Goal: Task Accomplishment & Management: Complete application form

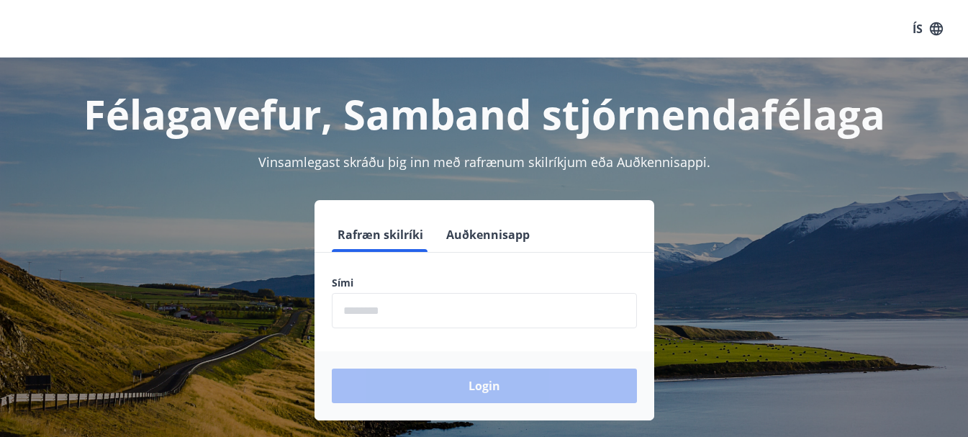
click at [386, 310] on input "phone" at bounding box center [484, 310] width 305 height 35
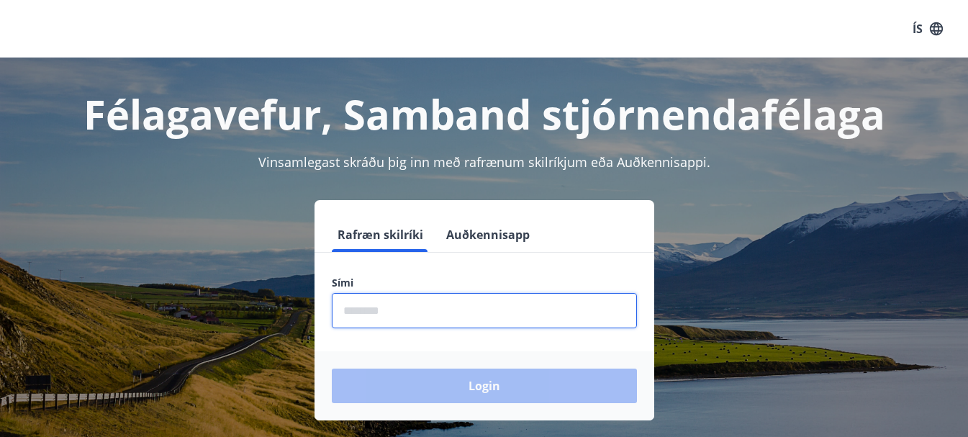
type input "********"
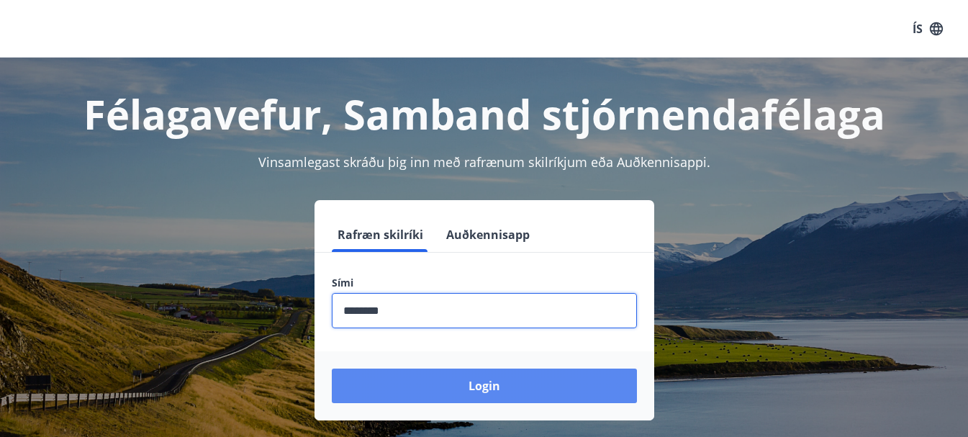
click at [431, 371] on button "Login" at bounding box center [484, 385] width 305 height 35
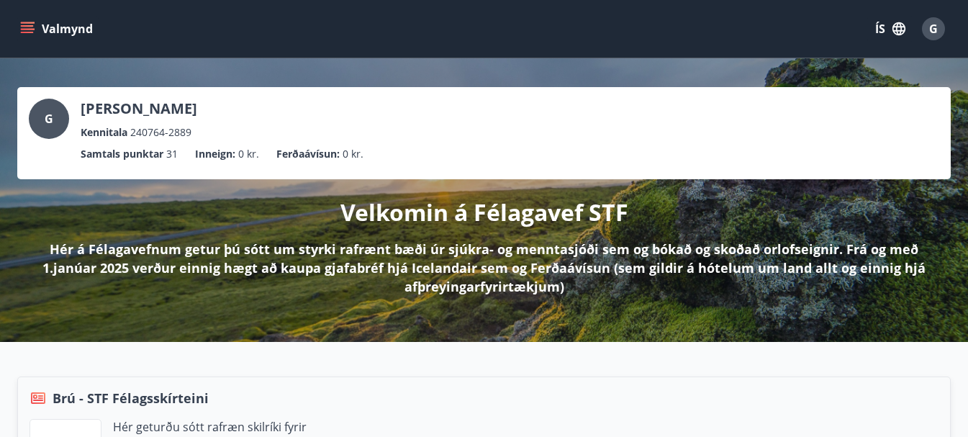
click at [24, 28] on icon "menu" at bounding box center [27, 29] width 14 height 14
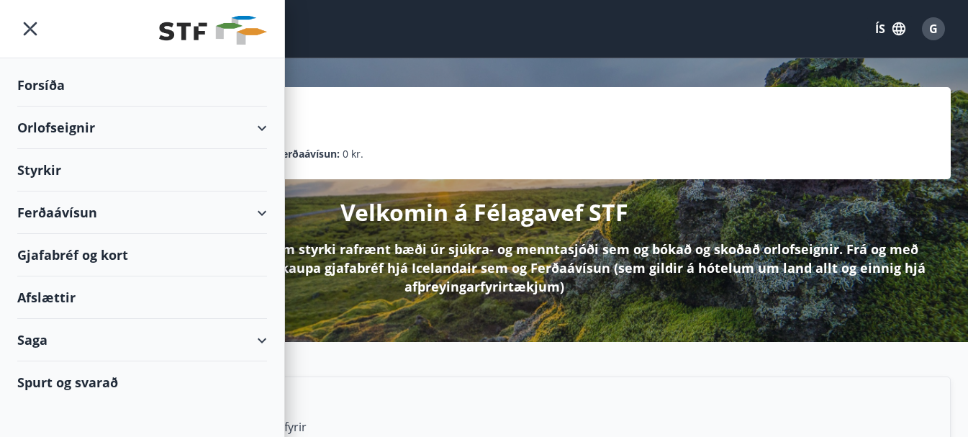
click at [40, 175] on div "Styrkir" at bounding box center [142, 170] width 250 height 42
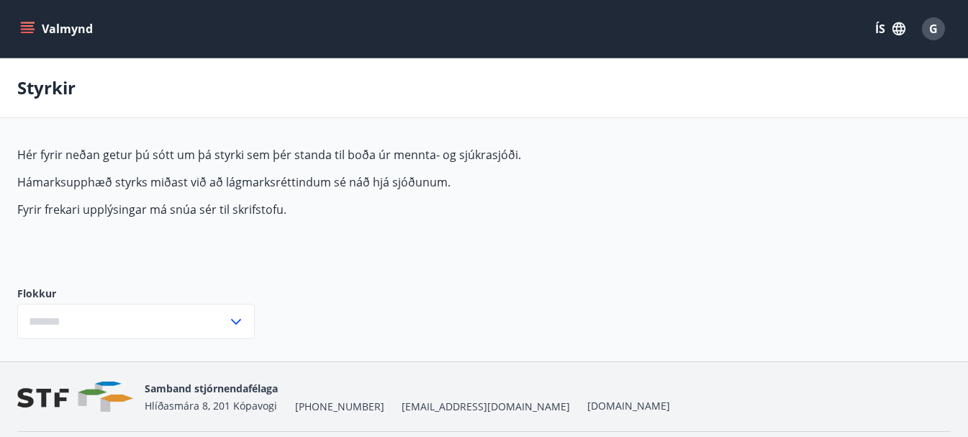
type input "***"
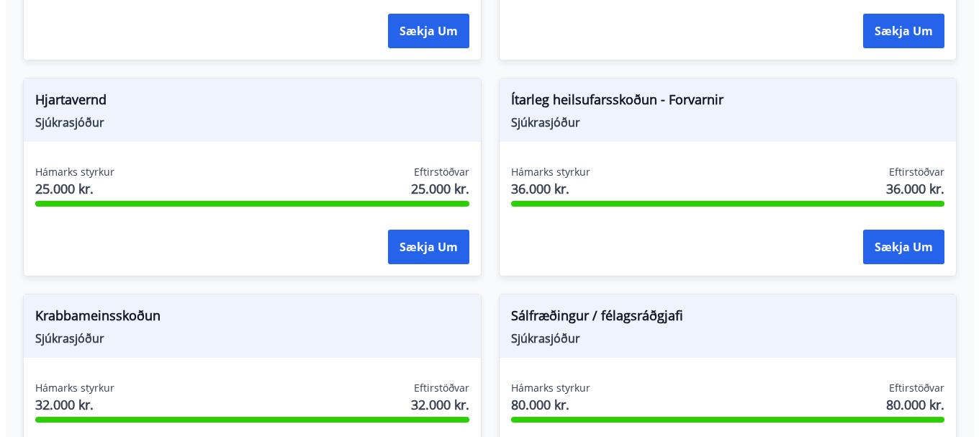
scroll to position [1151, 0]
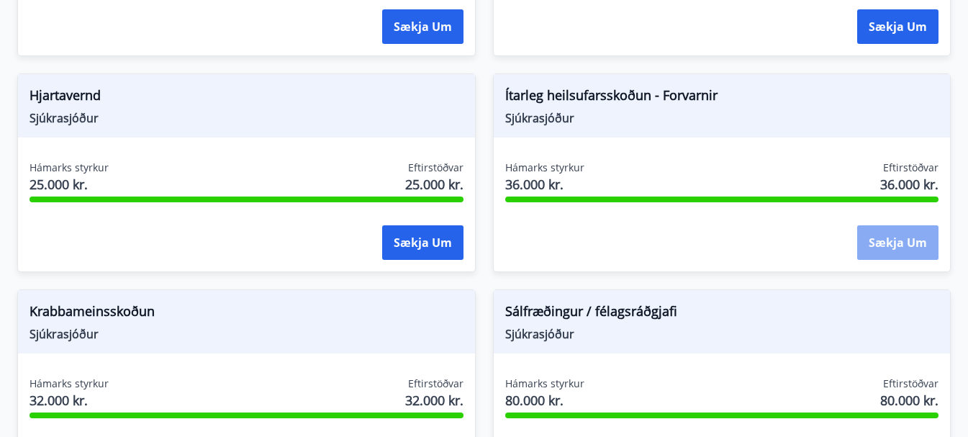
click at [876, 257] on button "Sækja um" at bounding box center [897, 242] width 81 height 35
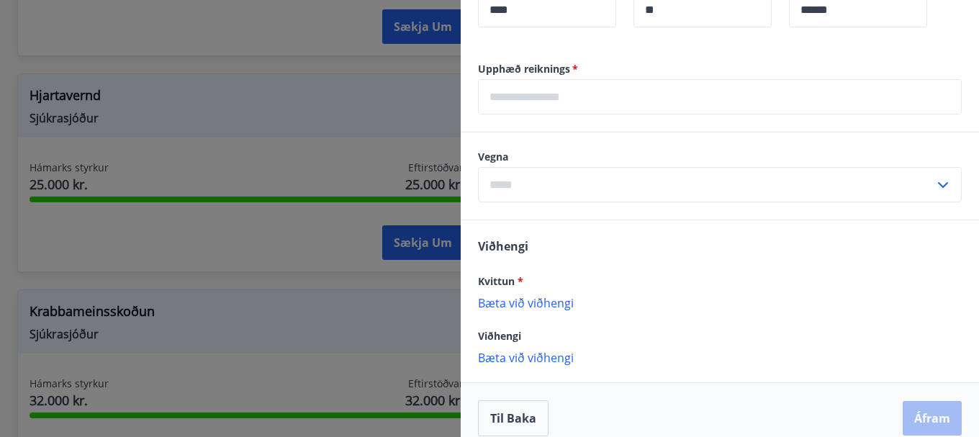
scroll to position [515, 0]
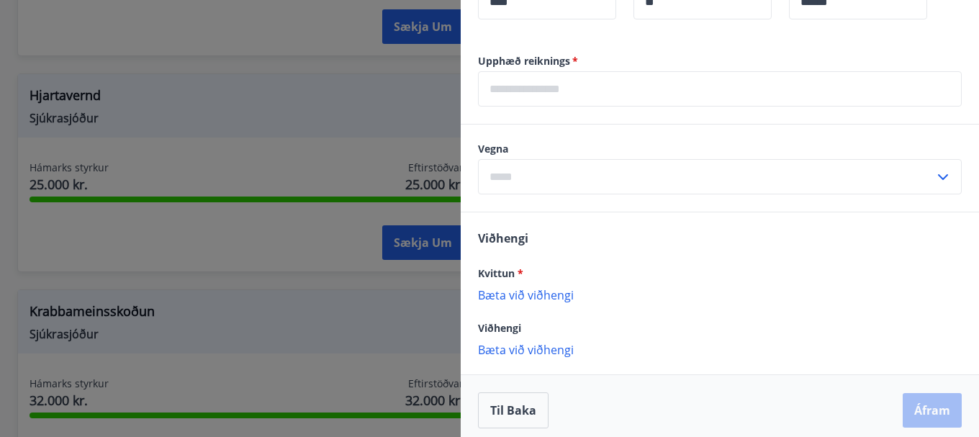
click at [934, 178] on icon at bounding box center [942, 176] width 17 height 17
click at [553, 217] on li "Heilsufarsskoðun" at bounding box center [719, 207] width 482 height 26
type input "**********"
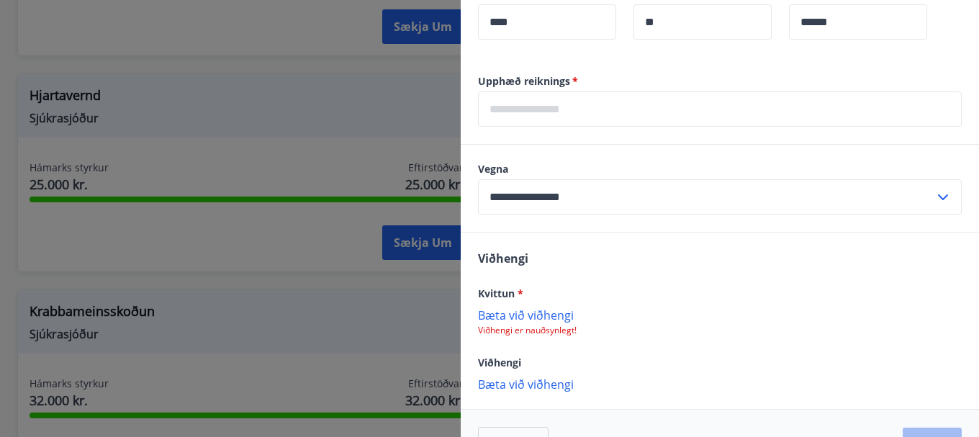
scroll to position [538, 0]
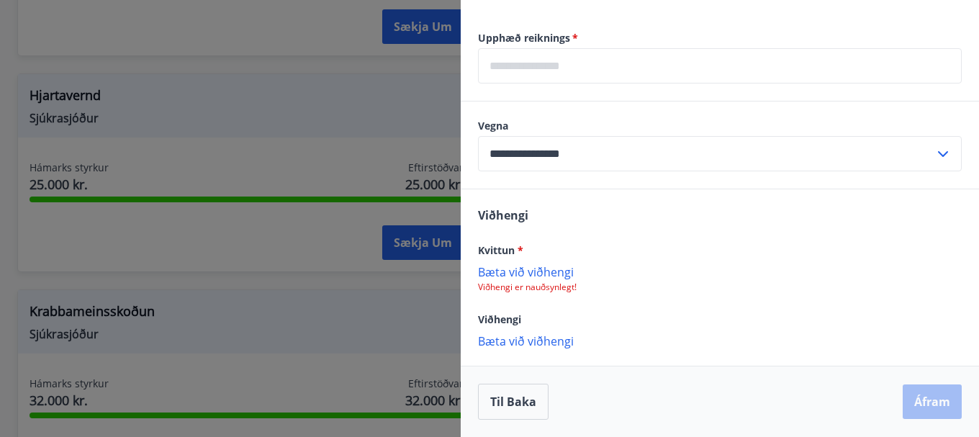
click at [543, 341] on p "Bæta við viðhengi" at bounding box center [720, 340] width 484 height 14
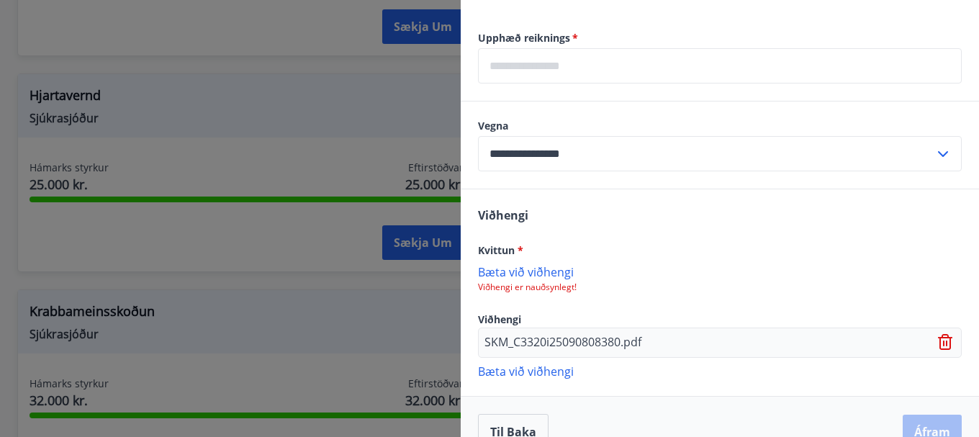
click at [552, 366] on p "Bæta við viðhengi" at bounding box center [720, 370] width 484 height 14
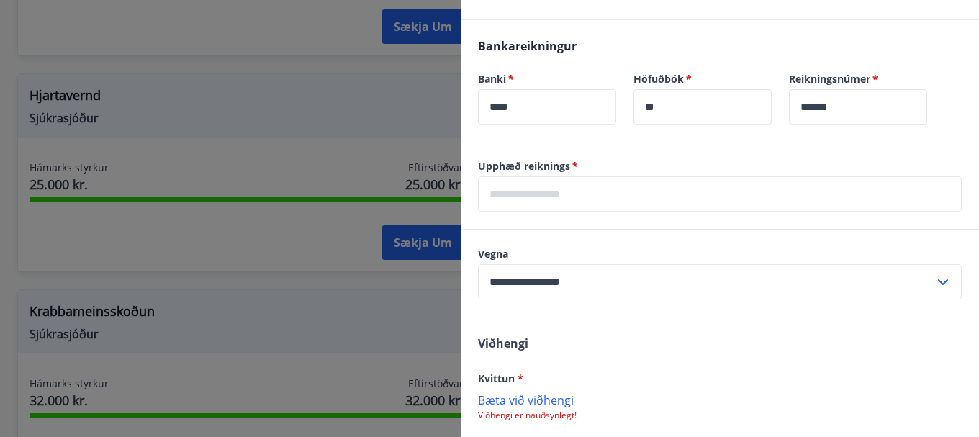
scroll to position [409, 0]
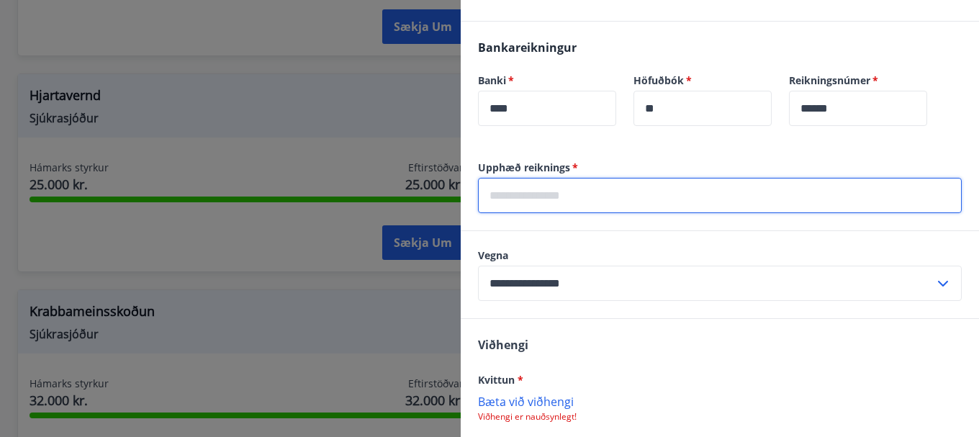
click at [567, 201] on input "text" at bounding box center [720, 195] width 484 height 35
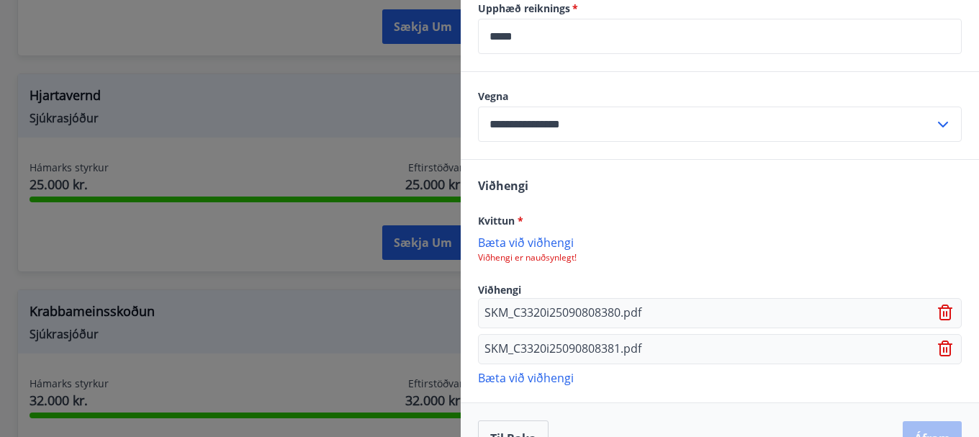
scroll to position [604, 0]
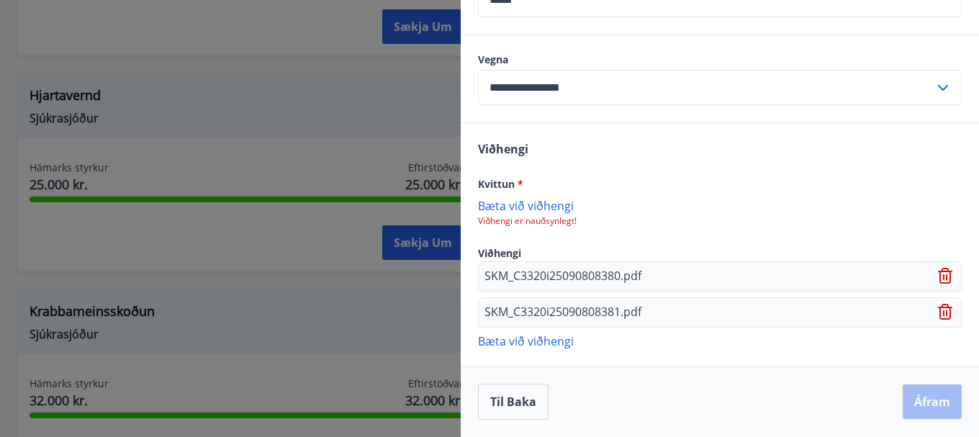
click at [625, 353] on div "Viðhengi Kvittun * Bæta við viðhengi Viðhengi er nauðsynlegt! Viðhengi SKM_C332…" at bounding box center [719, 244] width 518 height 242
click at [904, 404] on div "Til baka Áfram" at bounding box center [720, 401] width 484 height 36
click at [658, 274] on div "SKM_C3320i25090808380.pdf" at bounding box center [720, 276] width 484 height 30
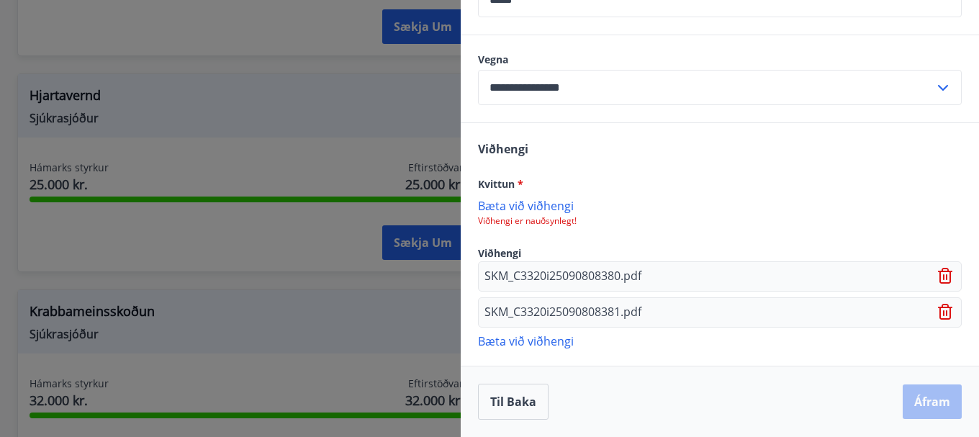
click at [938, 315] on icon at bounding box center [946, 312] width 17 height 17
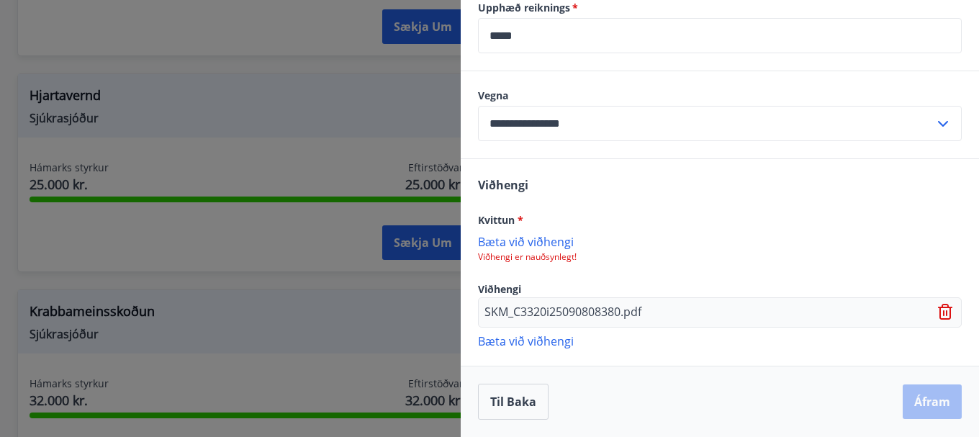
click at [938, 314] on icon at bounding box center [946, 312] width 17 height 17
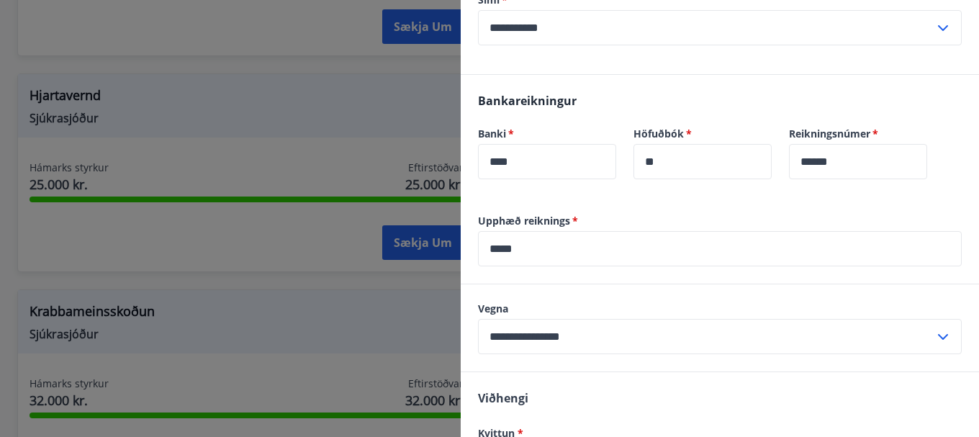
scroll to position [359, 0]
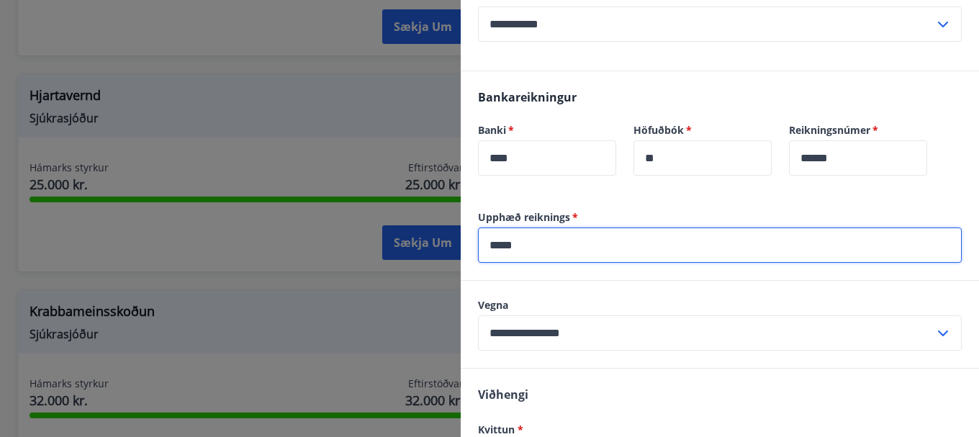
click at [551, 242] on input "*****" at bounding box center [720, 244] width 484 height 35
type input "*"
type input "*****"
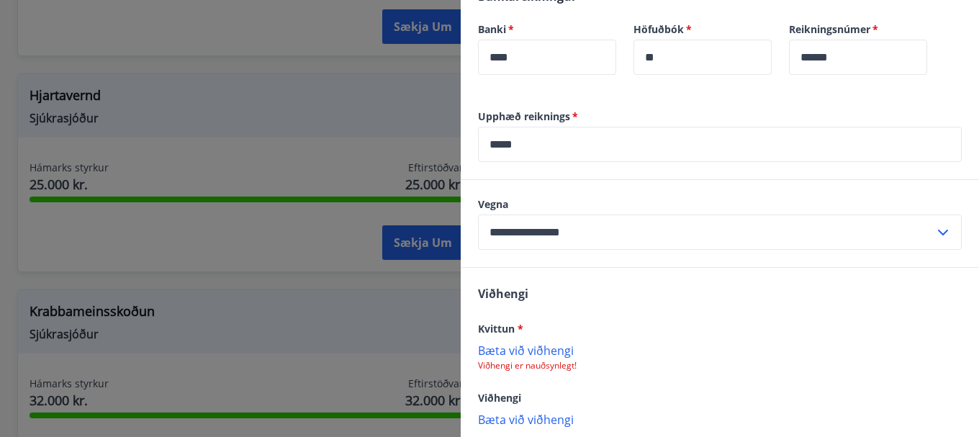
scroll to position [538, 0]
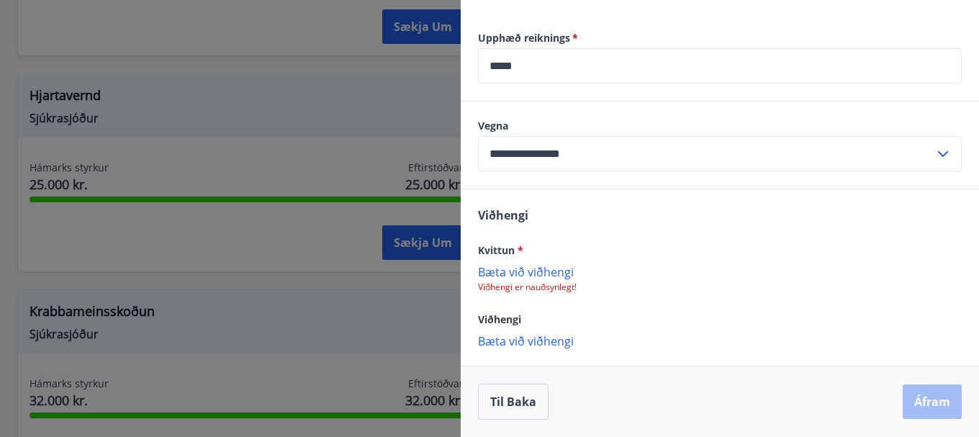
click at [545, 273] on p "Bæta við viðhengi" at bounding box center [720, 271] width 484 height 14
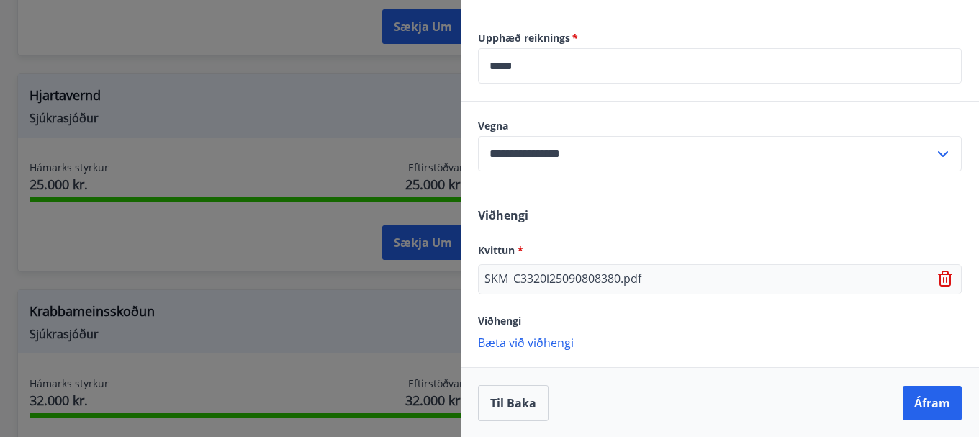
click at [553, 348] on p "Bæta við viðhengi" at bounding box center [720, 342] width 484 height 14
click at [527, 346] on p "Bæta við viðhengi" at bounding box center [720, 342] width 484 height 14
click at [943, 281] on icon at bounding box center [943, 280] width 1 height 6
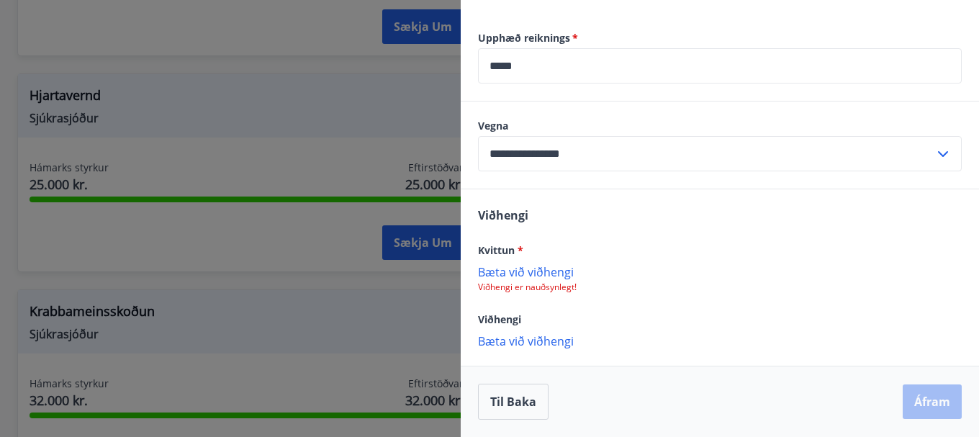
click at [540, 276] on p "Bæta við viðhengi" at bounding box center [720, 271] width 484 height 14
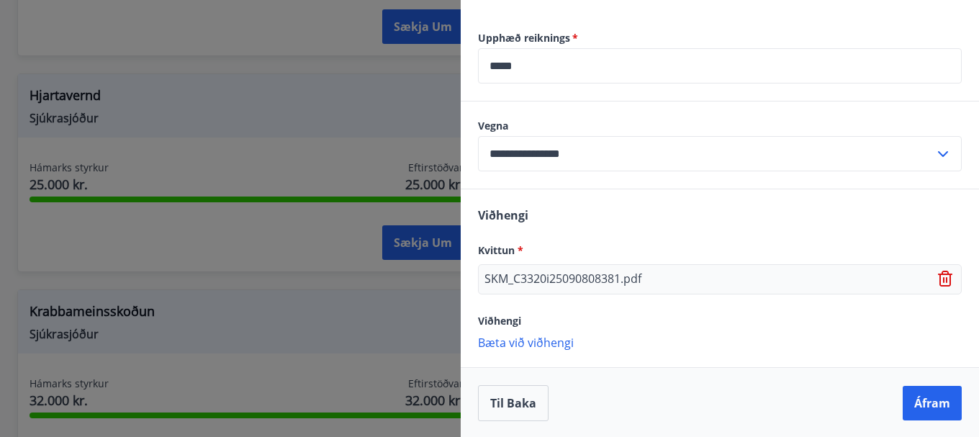
click at [619, 334] on div "Viðhengi Kvittun * SKM_C3320i25090808381.pdf Viðhengi Bæta við viðhengi {error_…" at bounding box center [719, 277] width 518 height 177
click at [546, 345] on p "Bæta við viðhengi" at bounding box center [720, 342] width 484 height 14
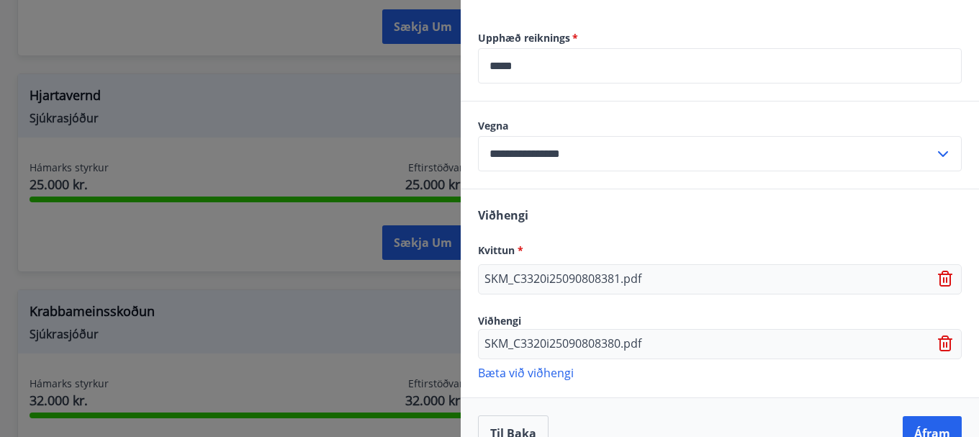
scroll to position [570, 0]
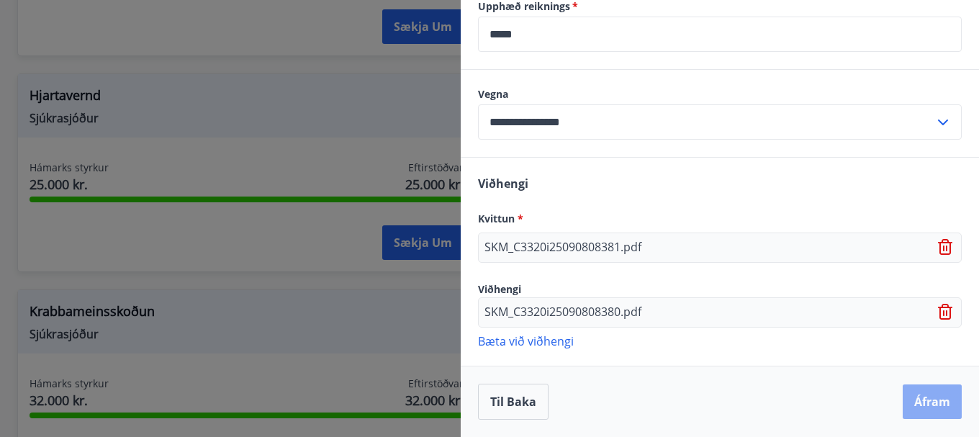
click at [913, 404] on button "Áfram" at bounding box center [931, 401] width 59 height 35
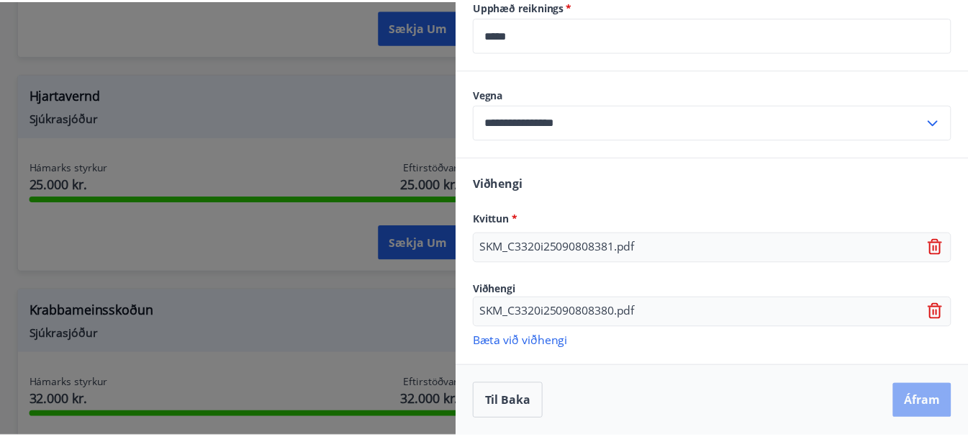
scroll to position [0, 0]
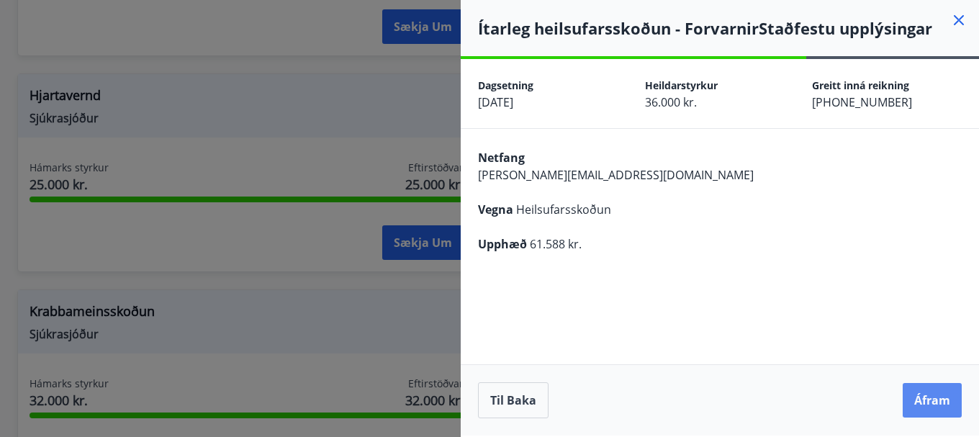
click at [929, 404] on button "Áfram" at bounding box center [931, 400] width 59 height 35
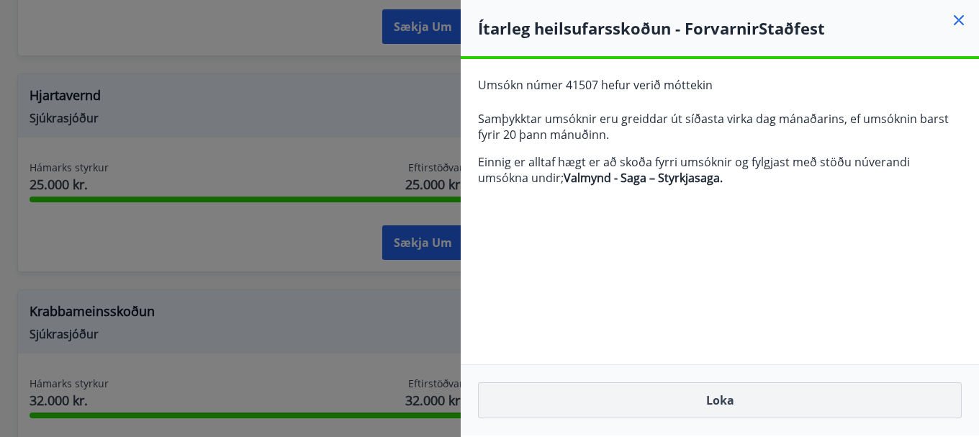
click at [726, 399] on button "Loka" at bounding box center [720, 400] width 484 height 36
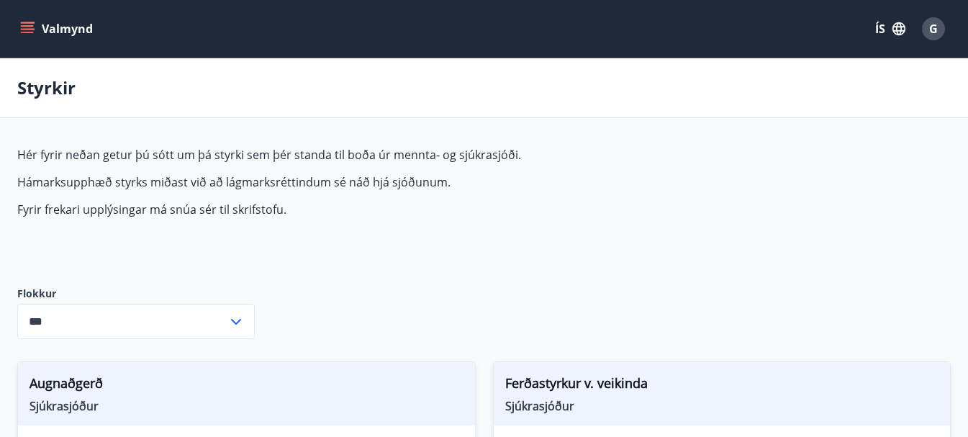
click at [240, 324] on icon at bounding box center [235, 321] width 17 height 17
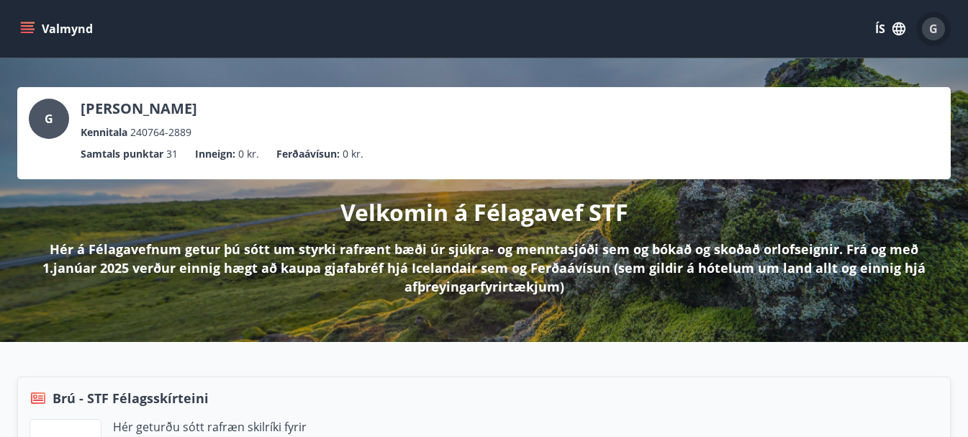
click at [938, 28] on div "G" at bounding box center [933, 28] width 23 height 23
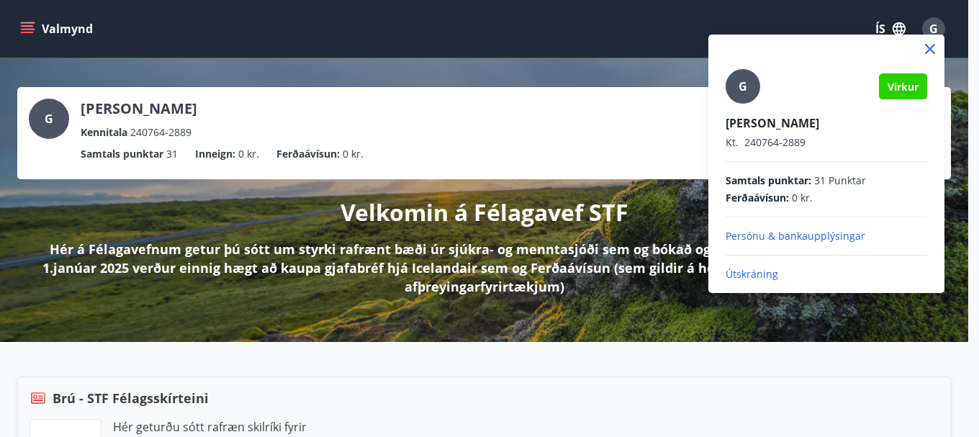
click at [753, 271] on p "Útskráning" at bounding box center [825, 274] width 201 height 14
